Goal: Task Accomplishment & Management: Complete application form

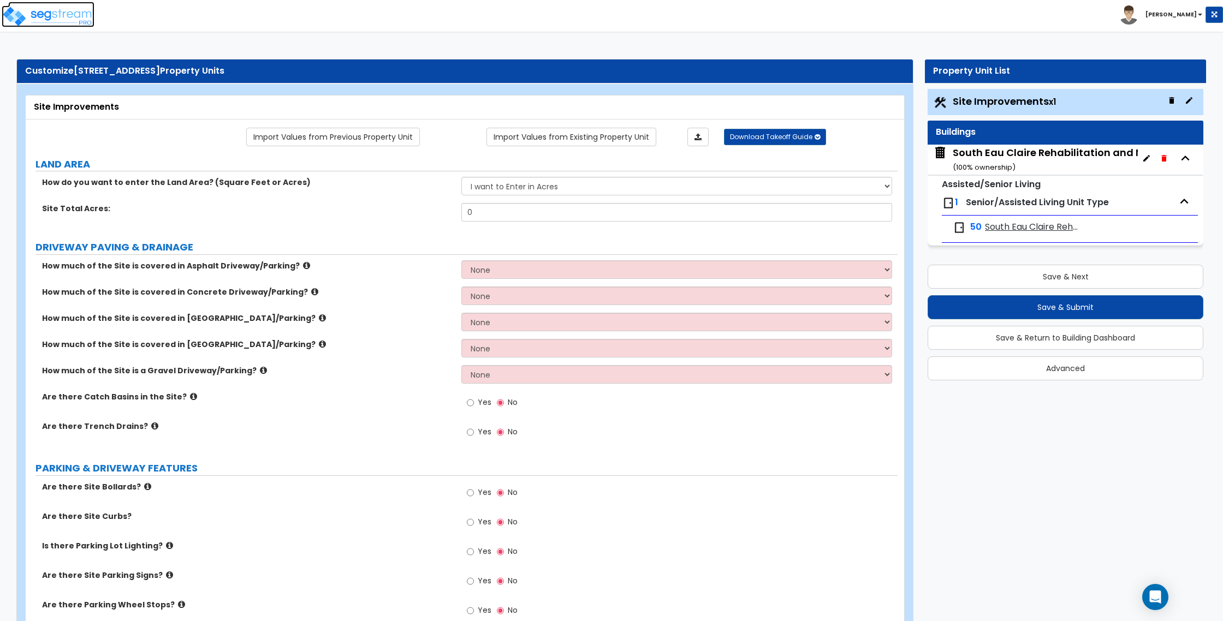
click at [36, 17] on img at bounding box center [48, 16] width 93 height 22
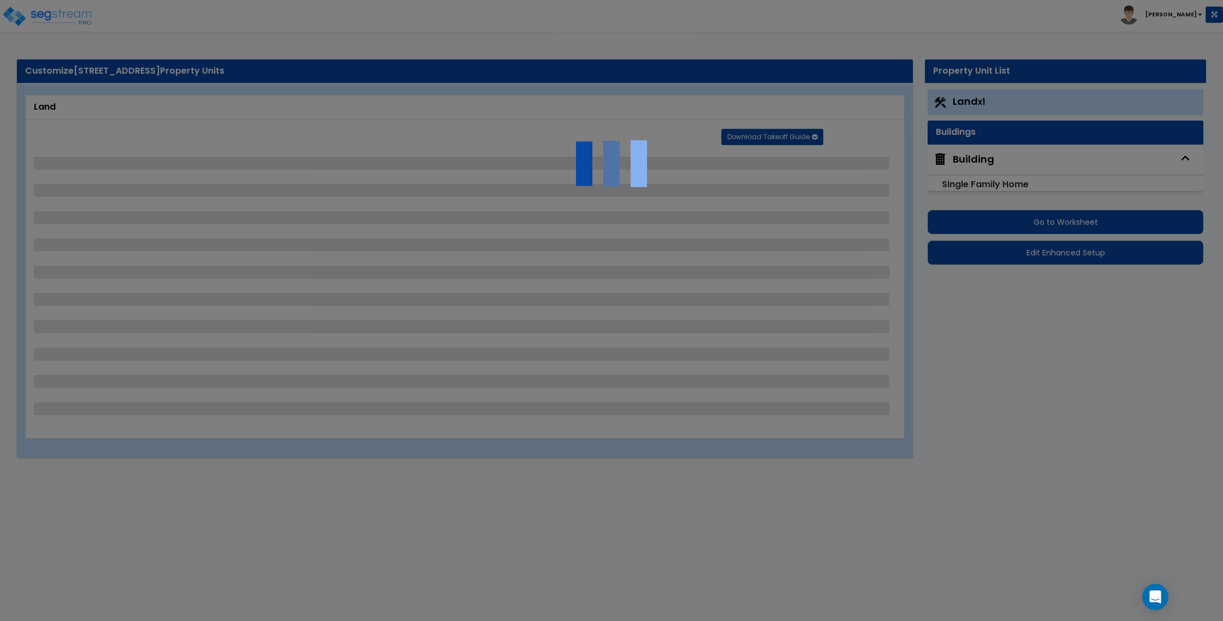
select select "2"
select select "1"
select select "3"
select select "1"
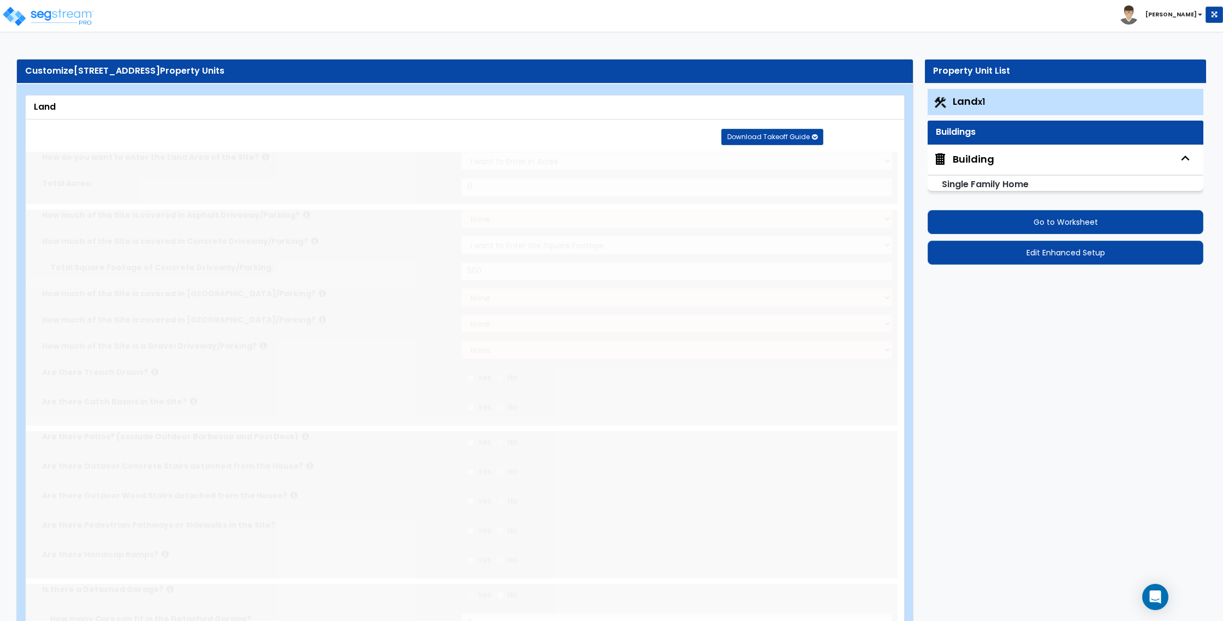
radio input "true"
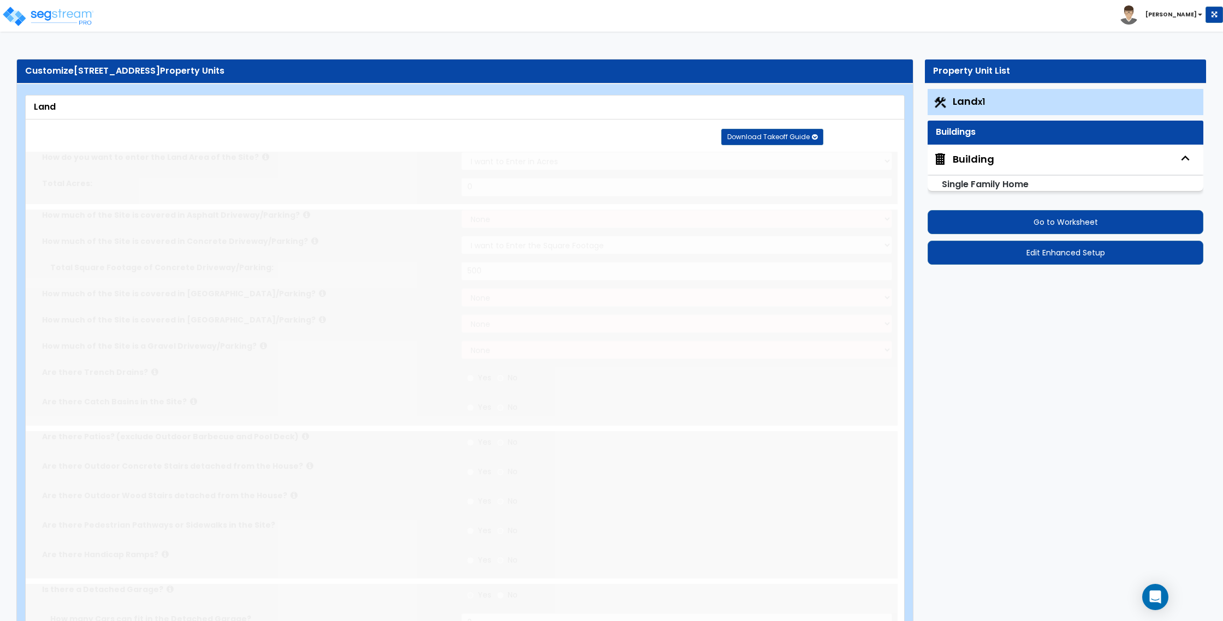
radio input "true"
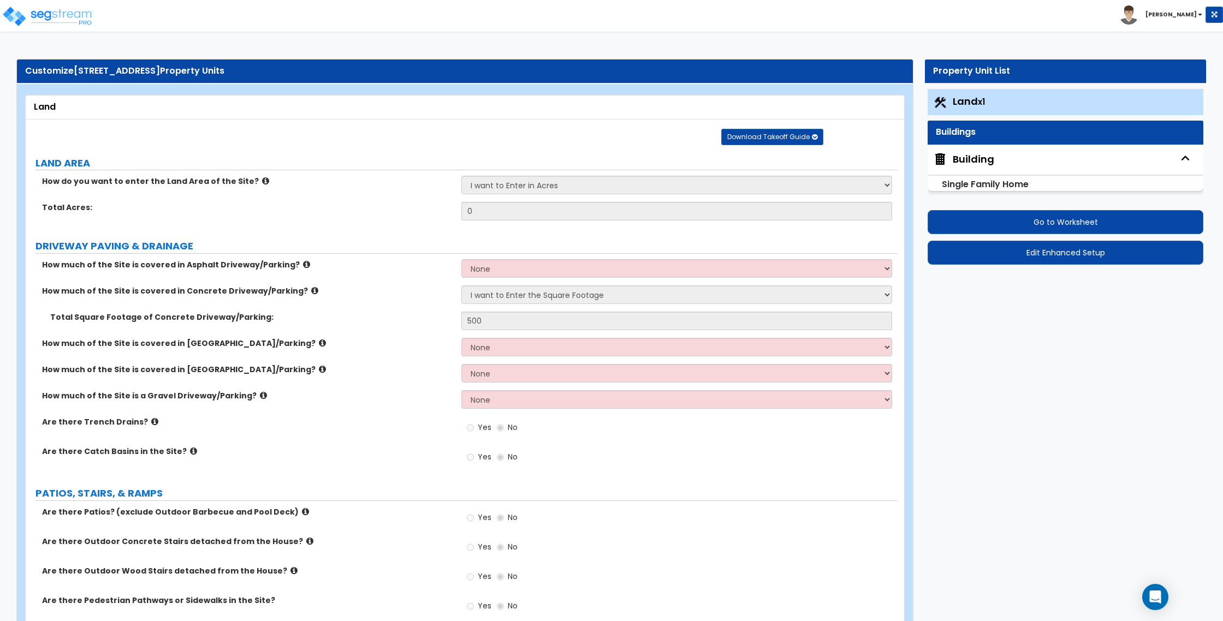
drag, startPoint x: 76, startPoint y: 69, endPoint x: 226, endPoint y: 73, distance: 150.2
click at [226, 73] on div "Customize 1926 Sycamore St Property Units" at bounding box center [464, 71] width 879 height 13
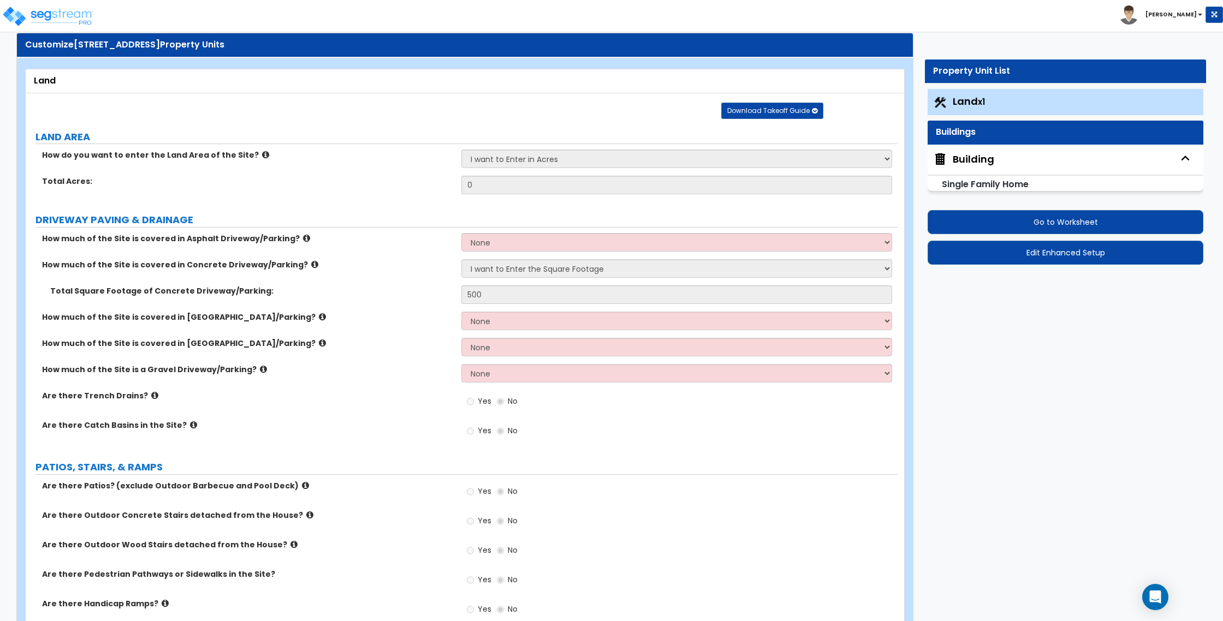
scroll to position [26, 0]
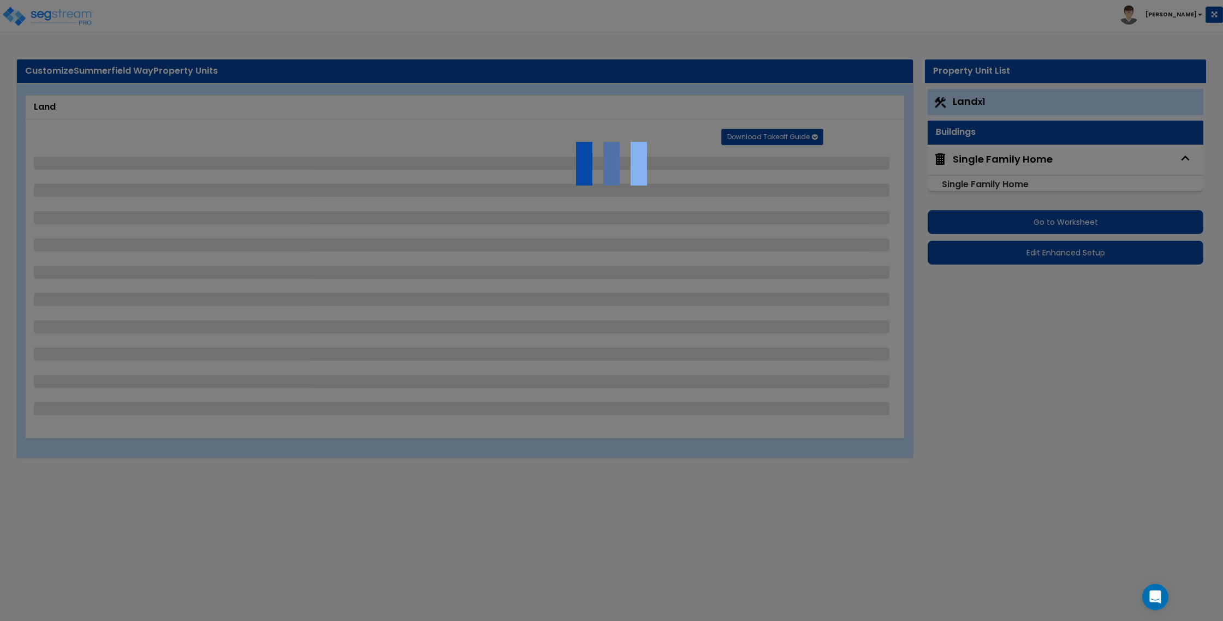
select select "2"
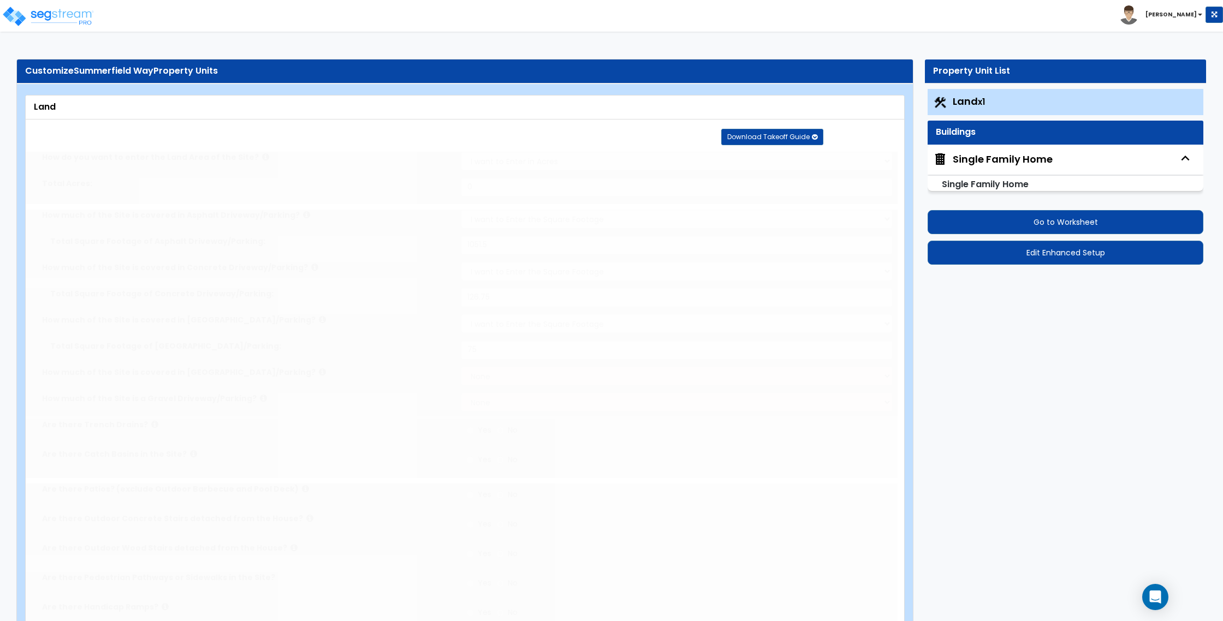
radio input "true"
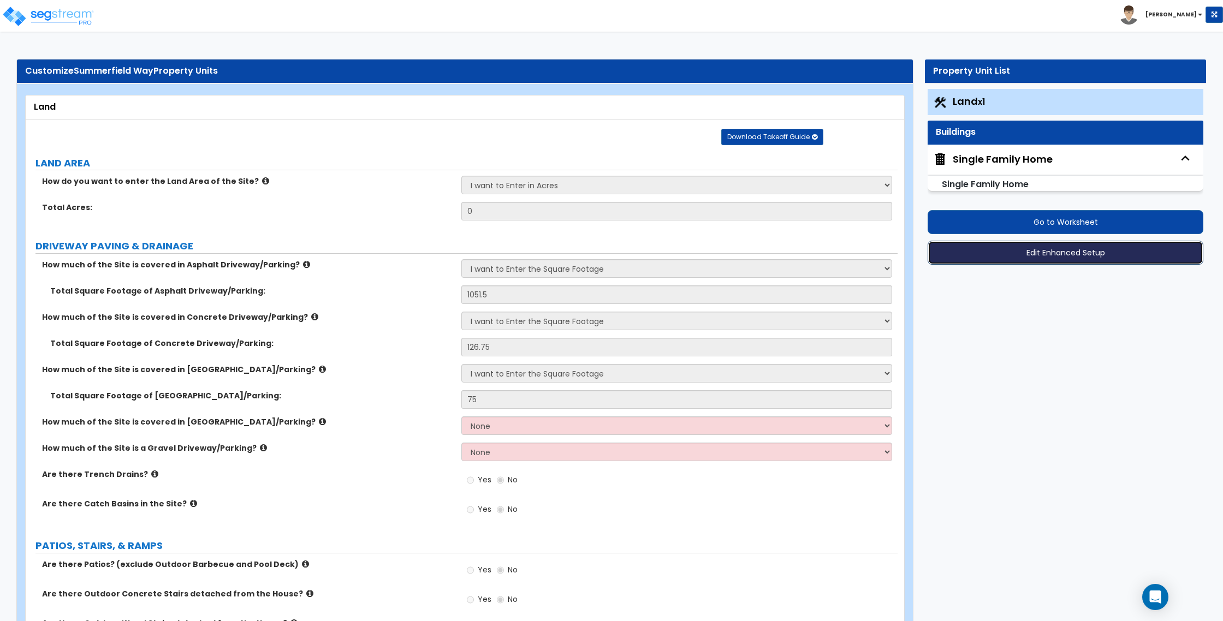
click at [1061, 255] on button "Edit Enhanced Setup" at bounding box center [1065, 253] width 276 height 24
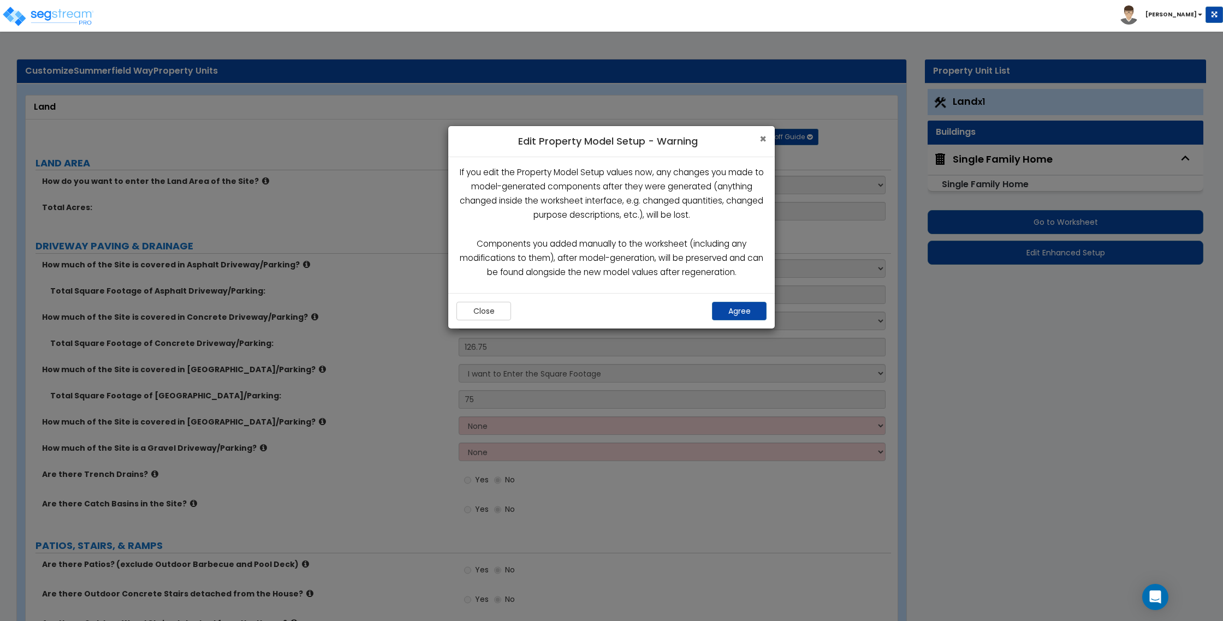
click at [761, 136] on span "×" at bounding box center [762, 139] width 7 height 16
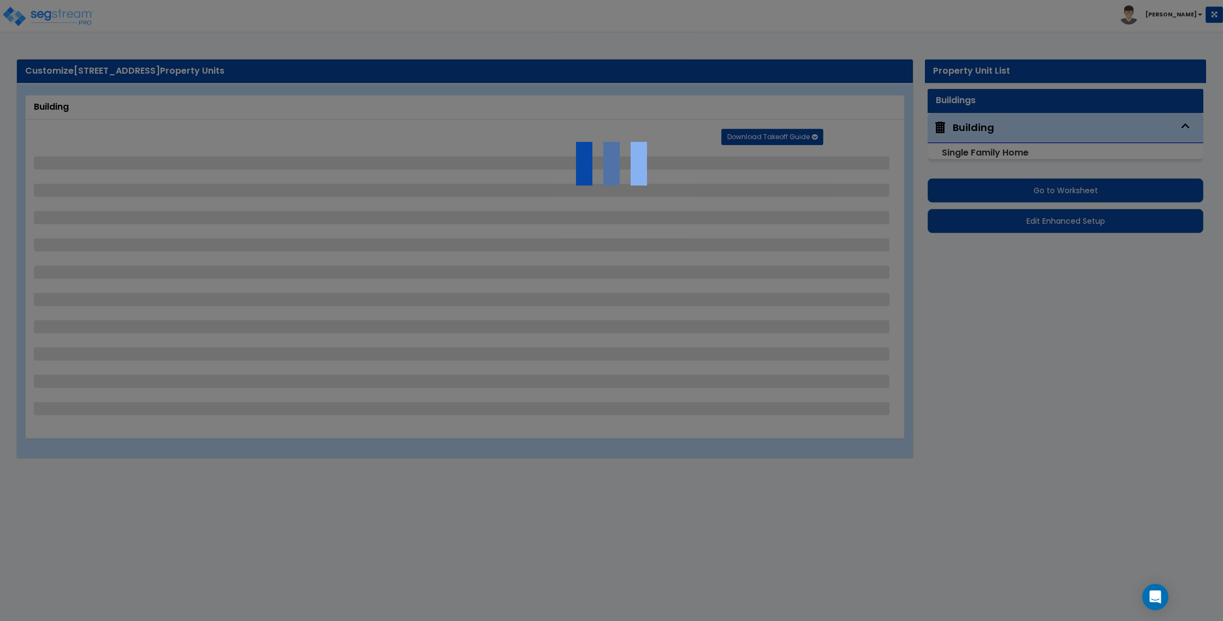
select select "2"
select select "1"
select select "2"
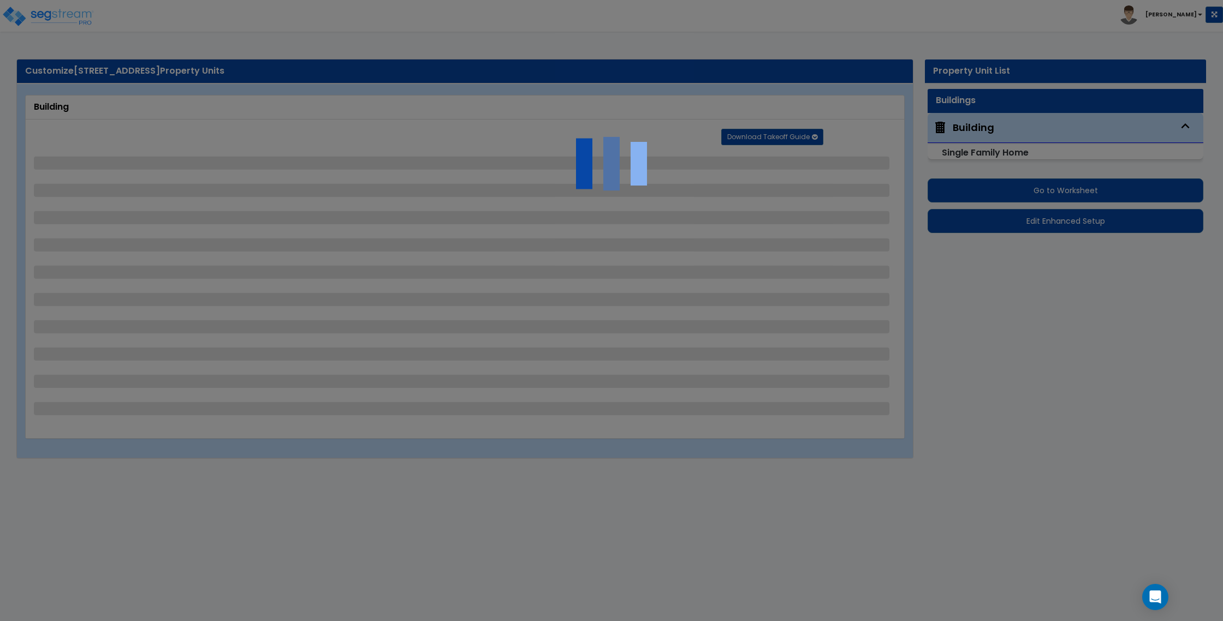
select select "5"
select select "6"
select select "2"
select select "3"
select select "2"
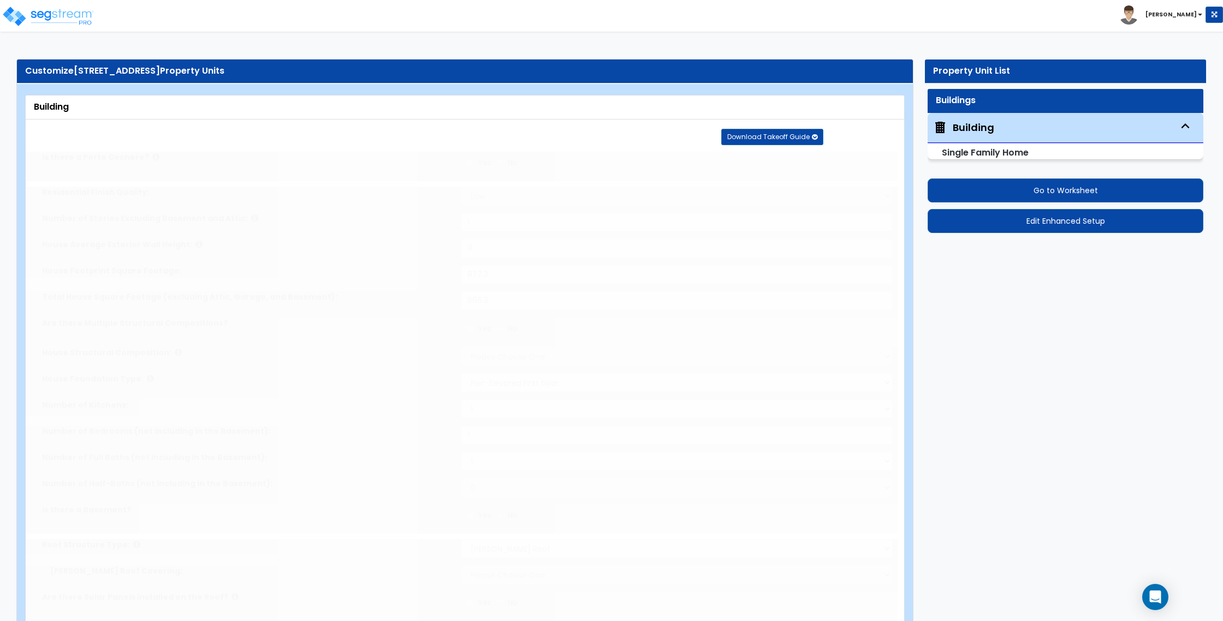
radio input "true"
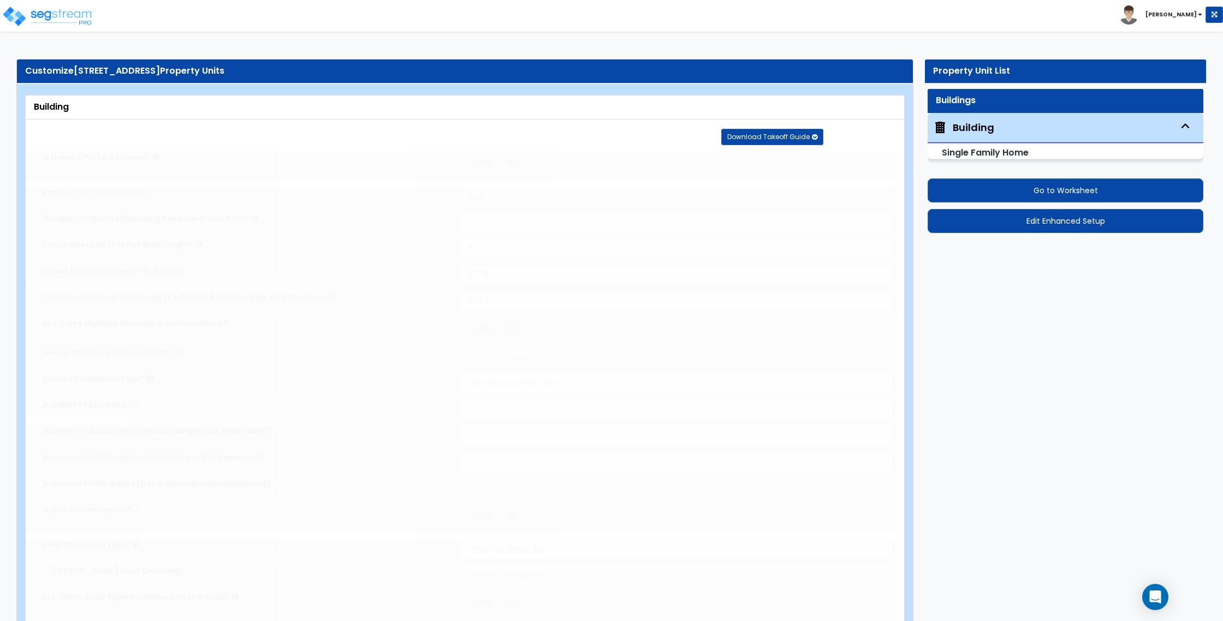
radio input "true"
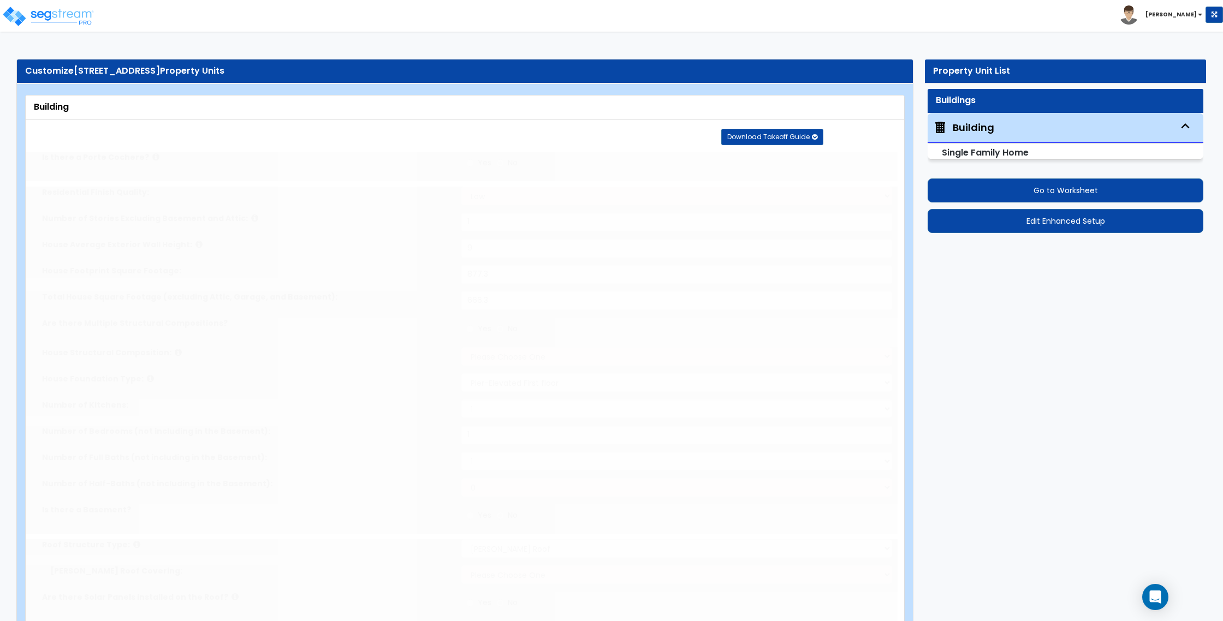
radio input "true"
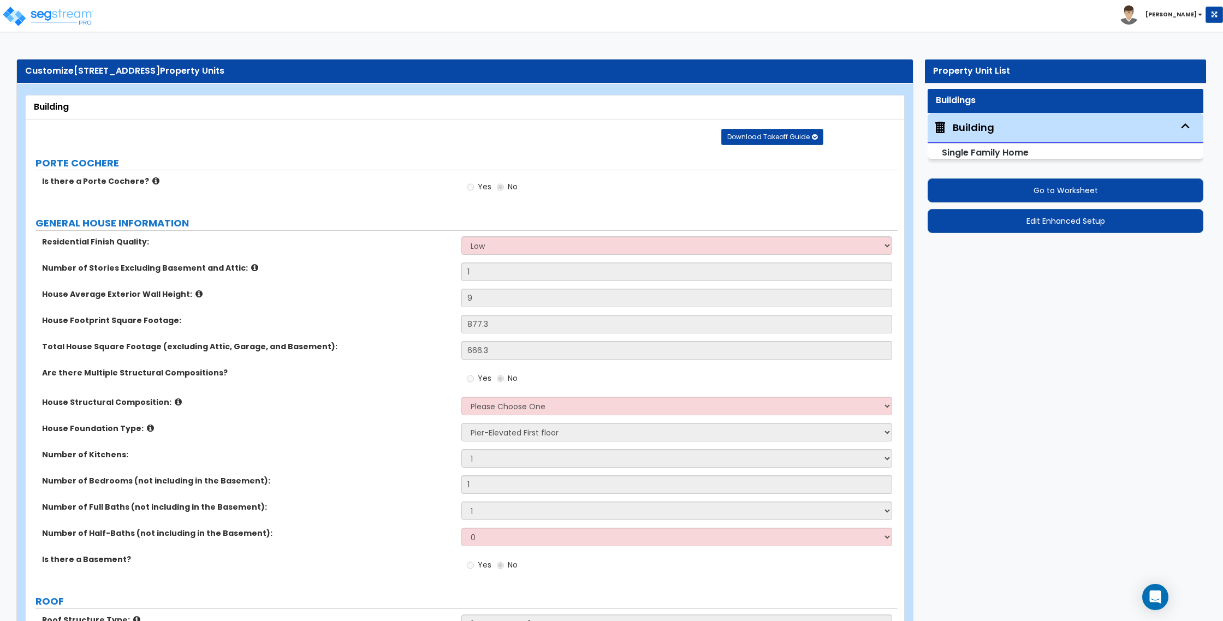
click at [981, 130] on div "Building" at bounding box center [973, 128] width 41 height 14
click at [1034, 192] on button "Go to Worksheet" at bounding box center [1065, 190] width 276 height 24
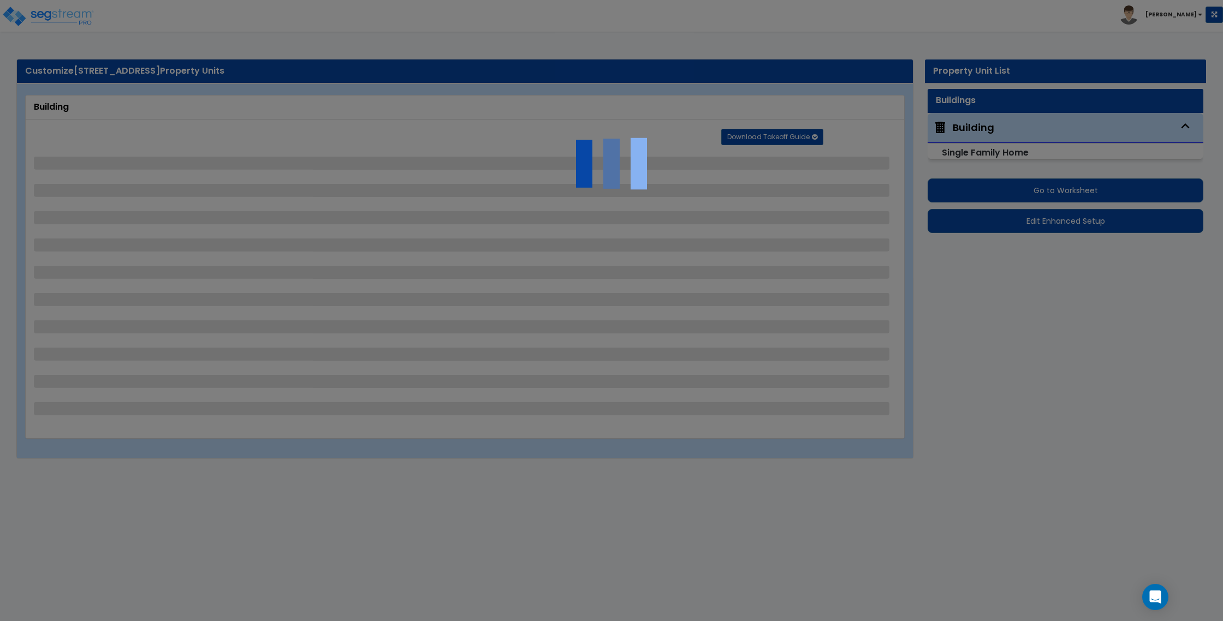
select select "2"
select select "1"
select select "2"
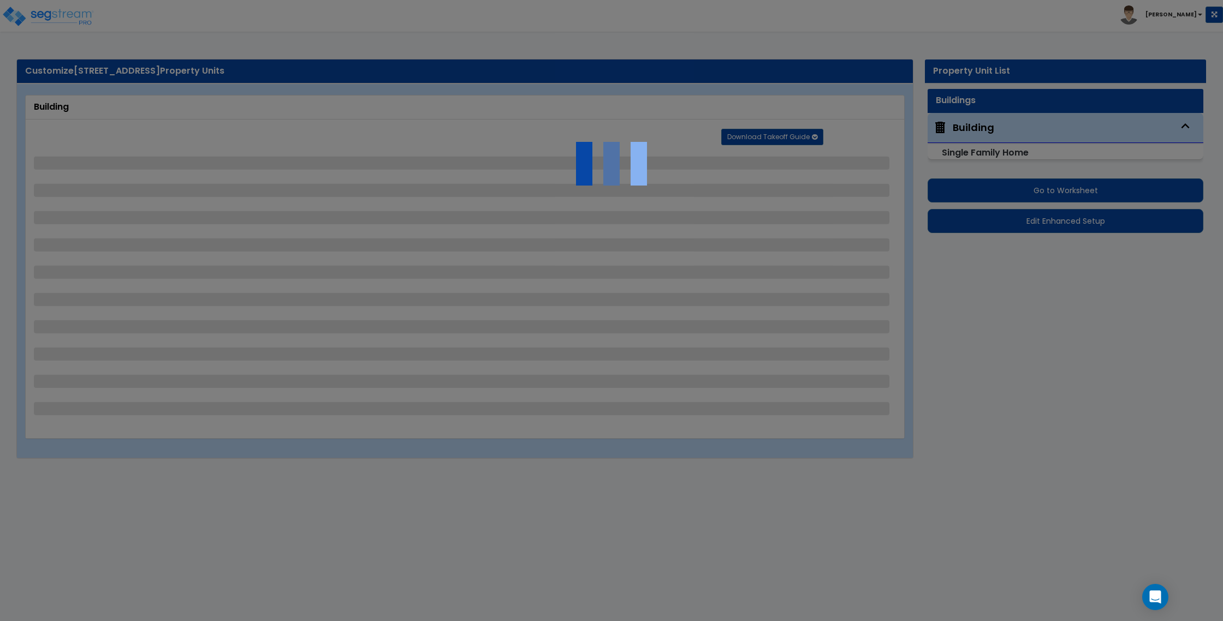
select select "5"
select select "6"
select select "2"
select select "3"
select select "2"
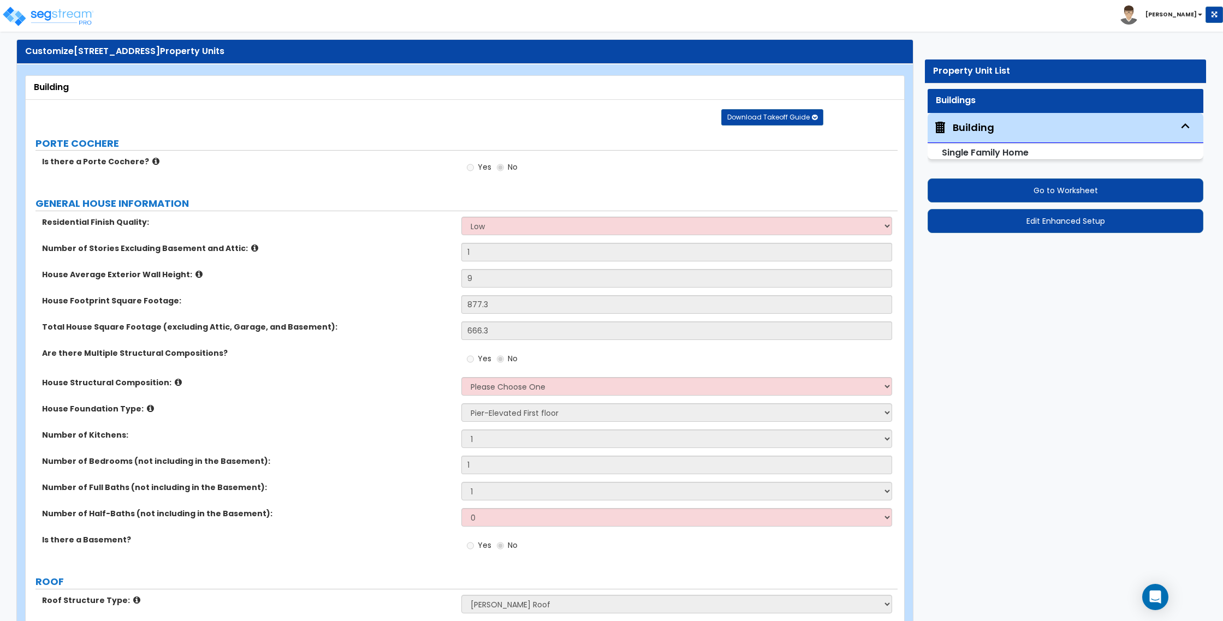
scroll to position [20, 0]
click at [1078, 228] on button "Edit Enhanced Setup" at bounding box center [1065, 221] width 276 height 24
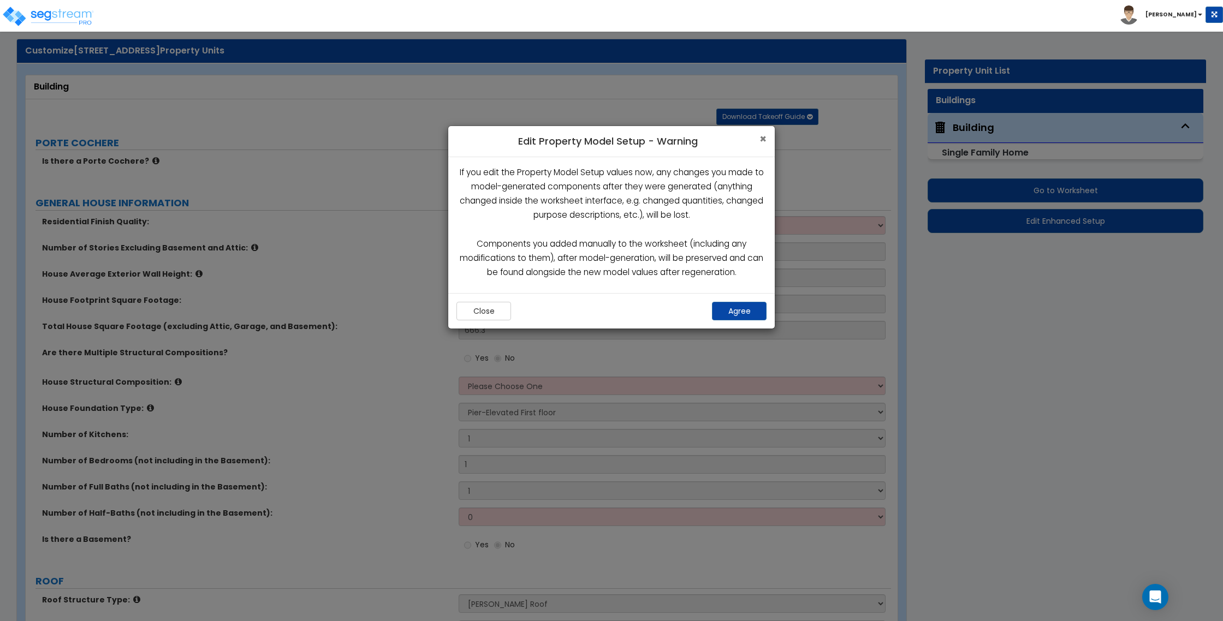
click at [760, 139] on span "×" at bounding box center [762, 139] width 7 height 16
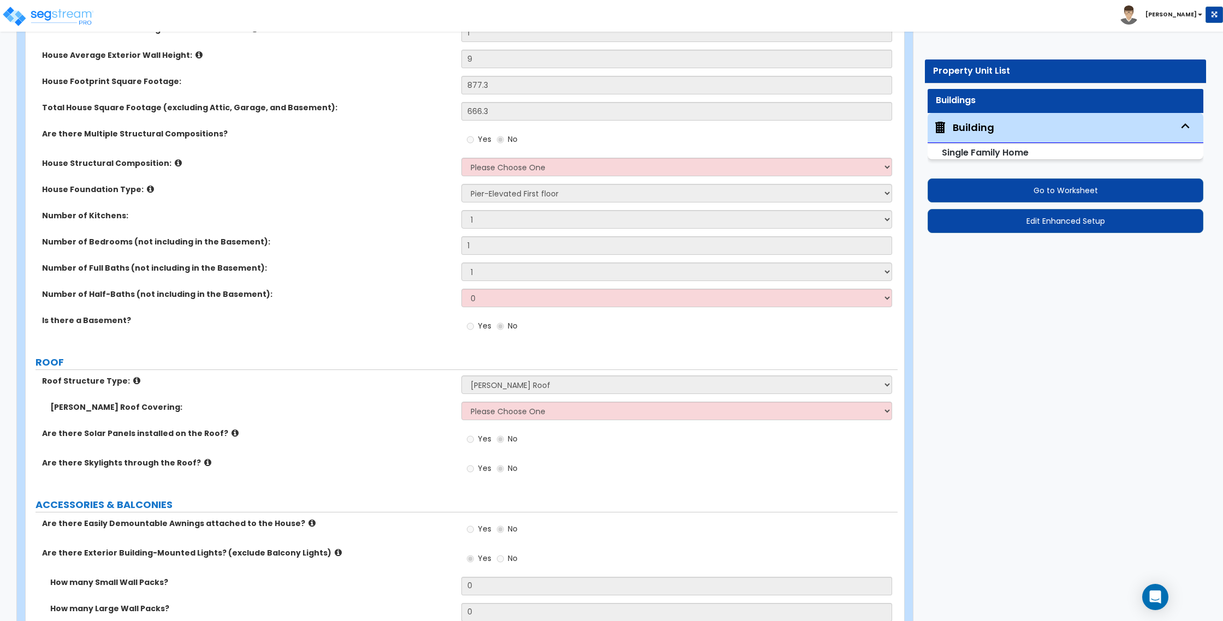
scroll to position [0, 0]
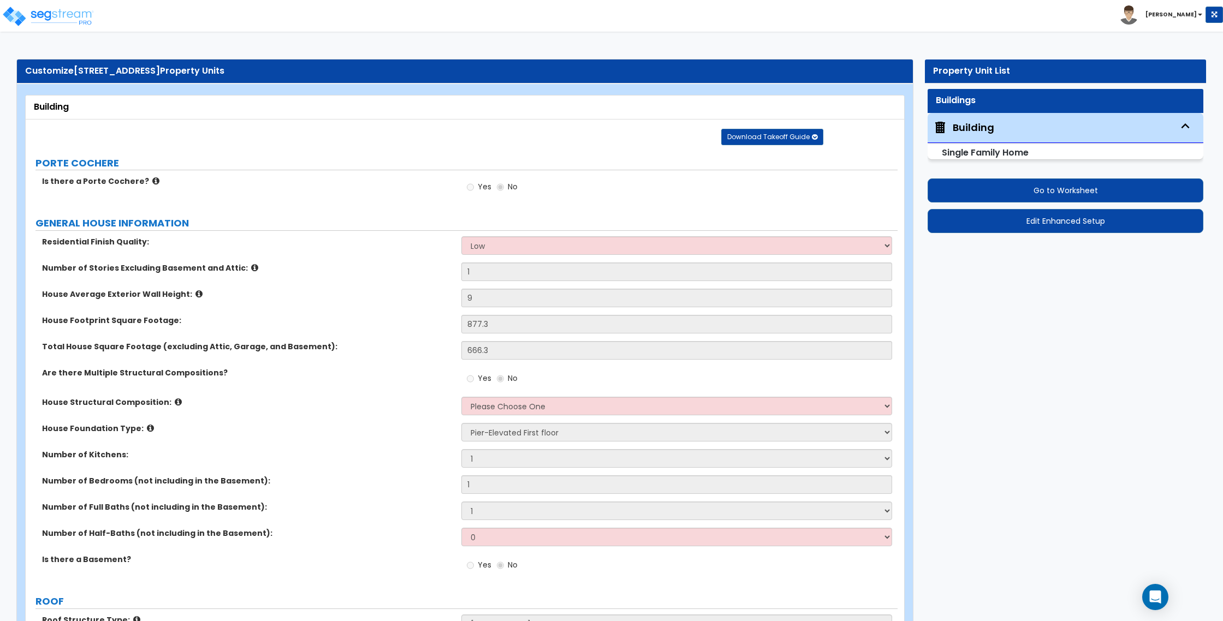
drag, startPoint x: 74, startPoint y: 70, endPoint x: 322, endPoint y: 83, distance: 248.1
click at [322, 83] on div "Customize 1415 Regent St Redwood City, CA 94061 Property Units" at bounding box center [465, 71] width 896 height 24
copy div "1415 Regent St Redwood City, CA 94061 Property Units"
